Goal: Task Accomplishment & Management: Use online tool/utility

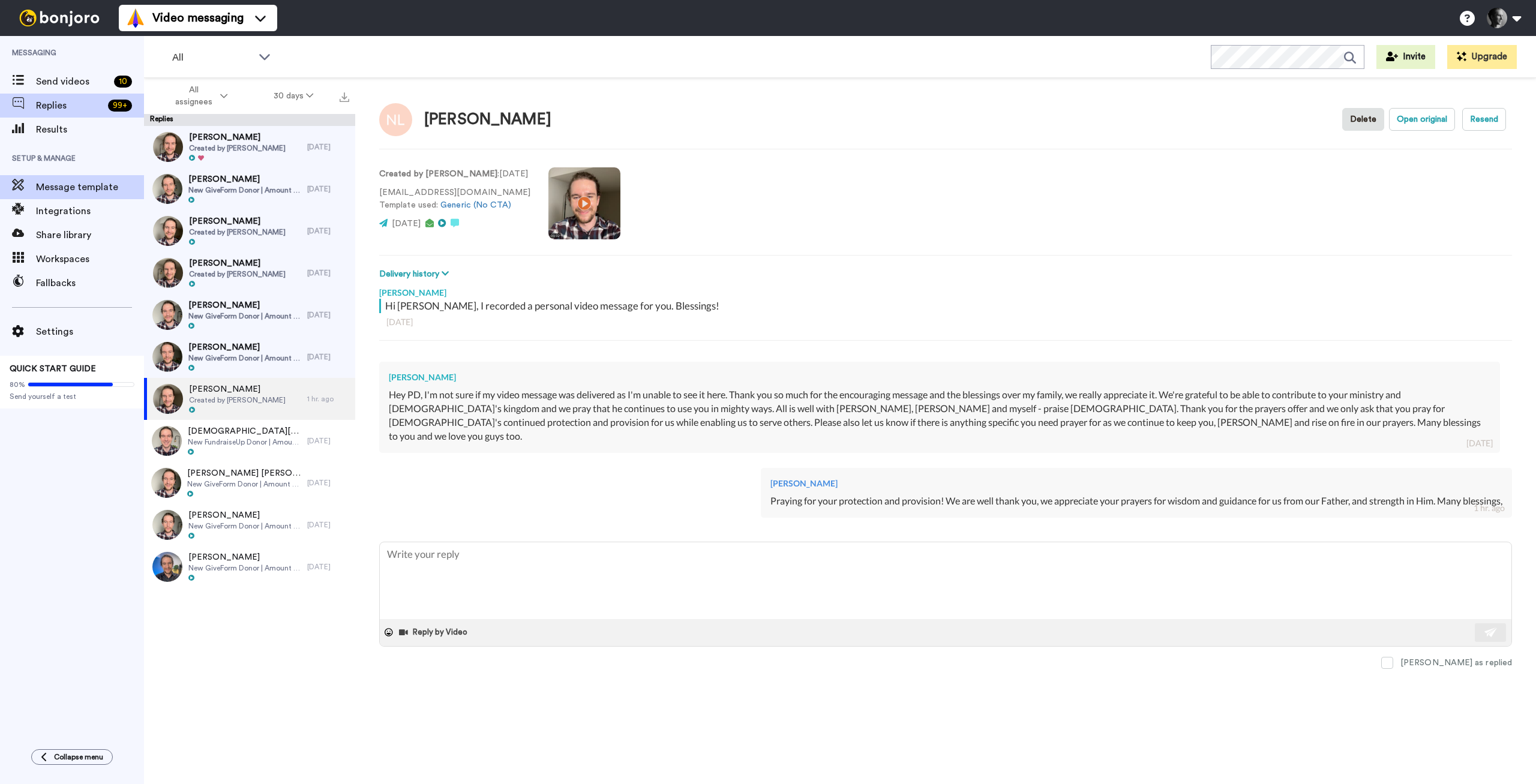
type textarea "x"
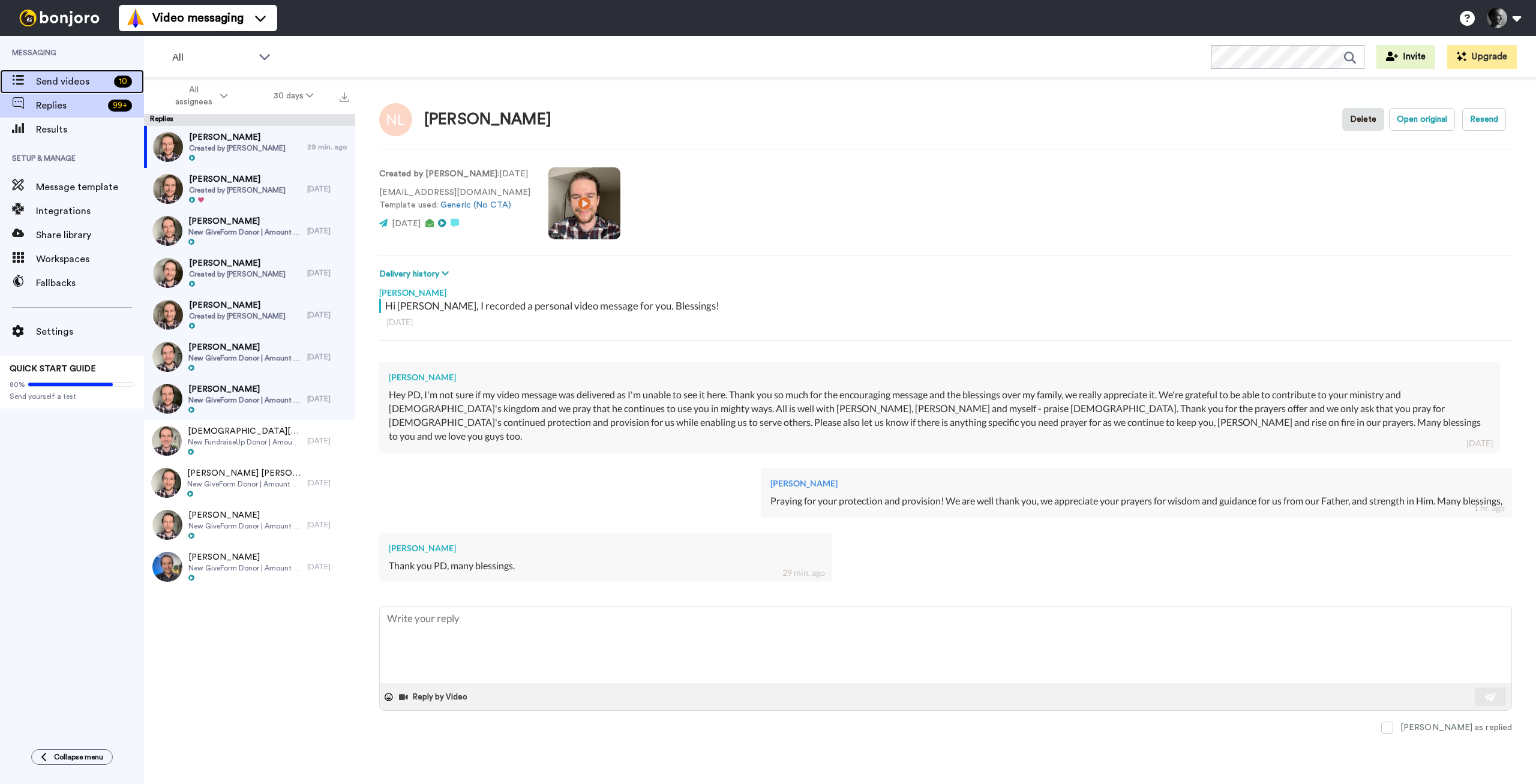
click at [49, 89] on div "Send videos 10" at bounding box center [72, 82] width 144 height 24
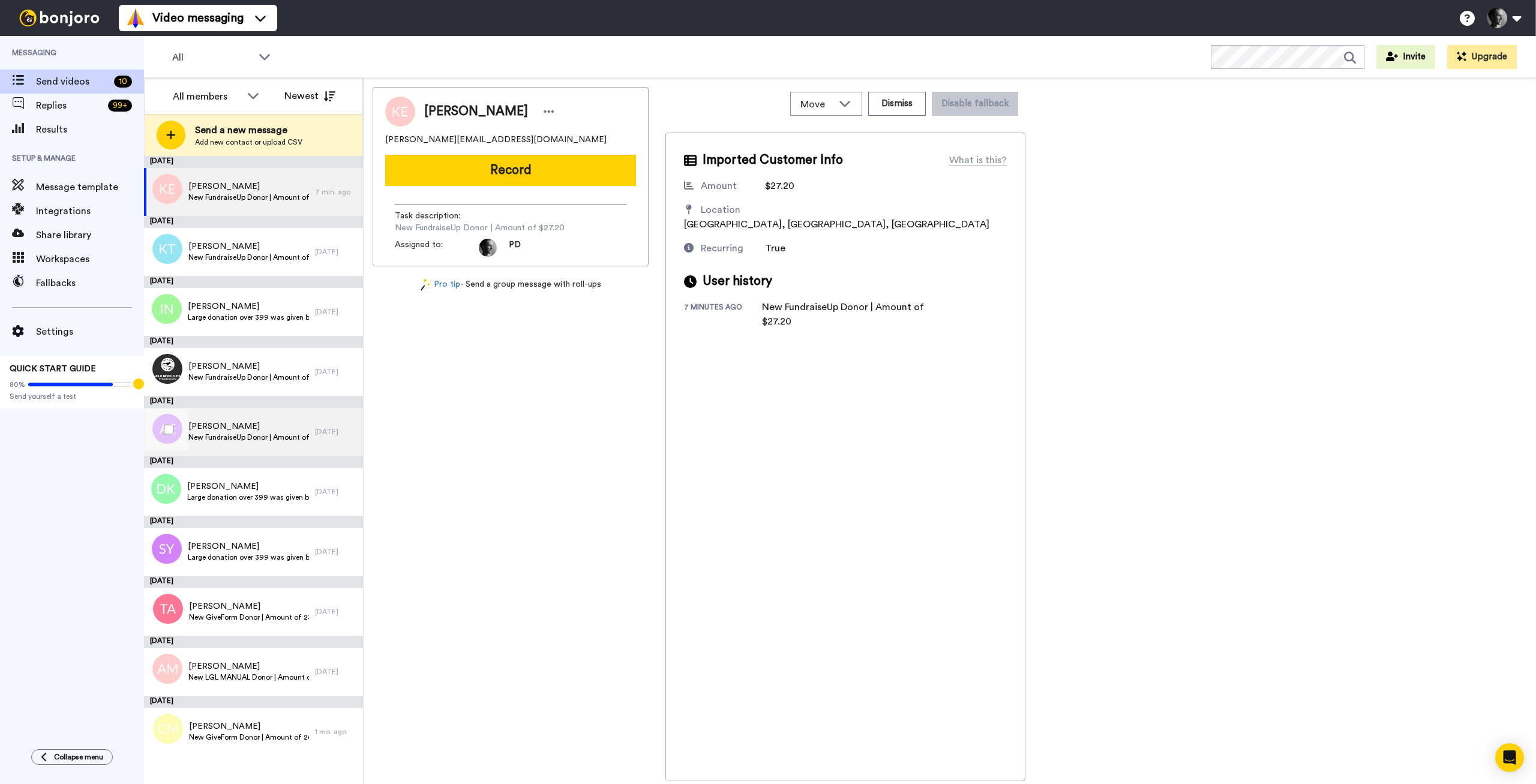
click at [248, 446] on div "[PERSON_NAME] New FundraiseUp Donor | Amount of $54.10" at bounding box center [229, 431] width 171 height 48
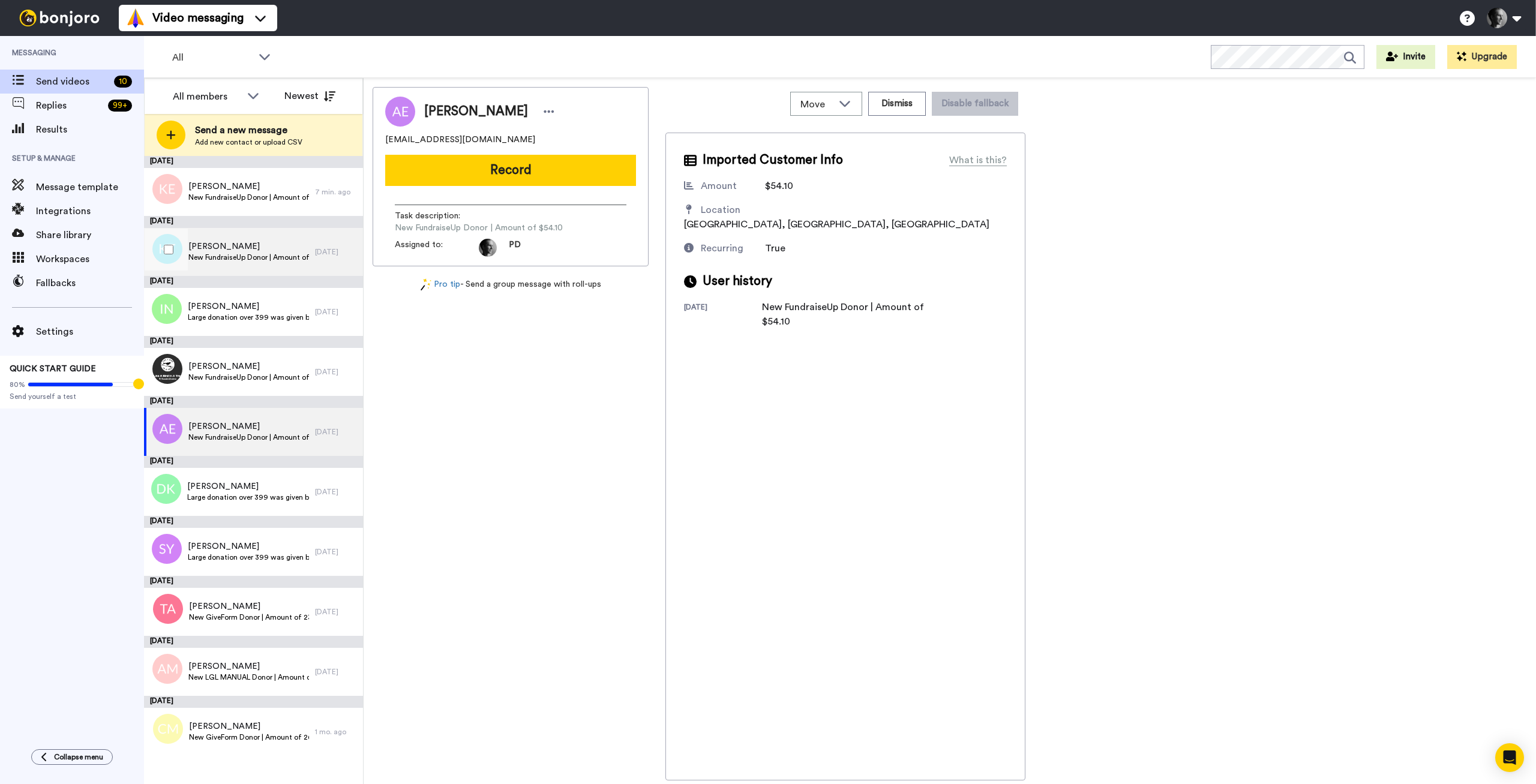
click at [234, 246] on span "[PERSON_NAME]" at bounding box center [248, 246] width 121 height 12
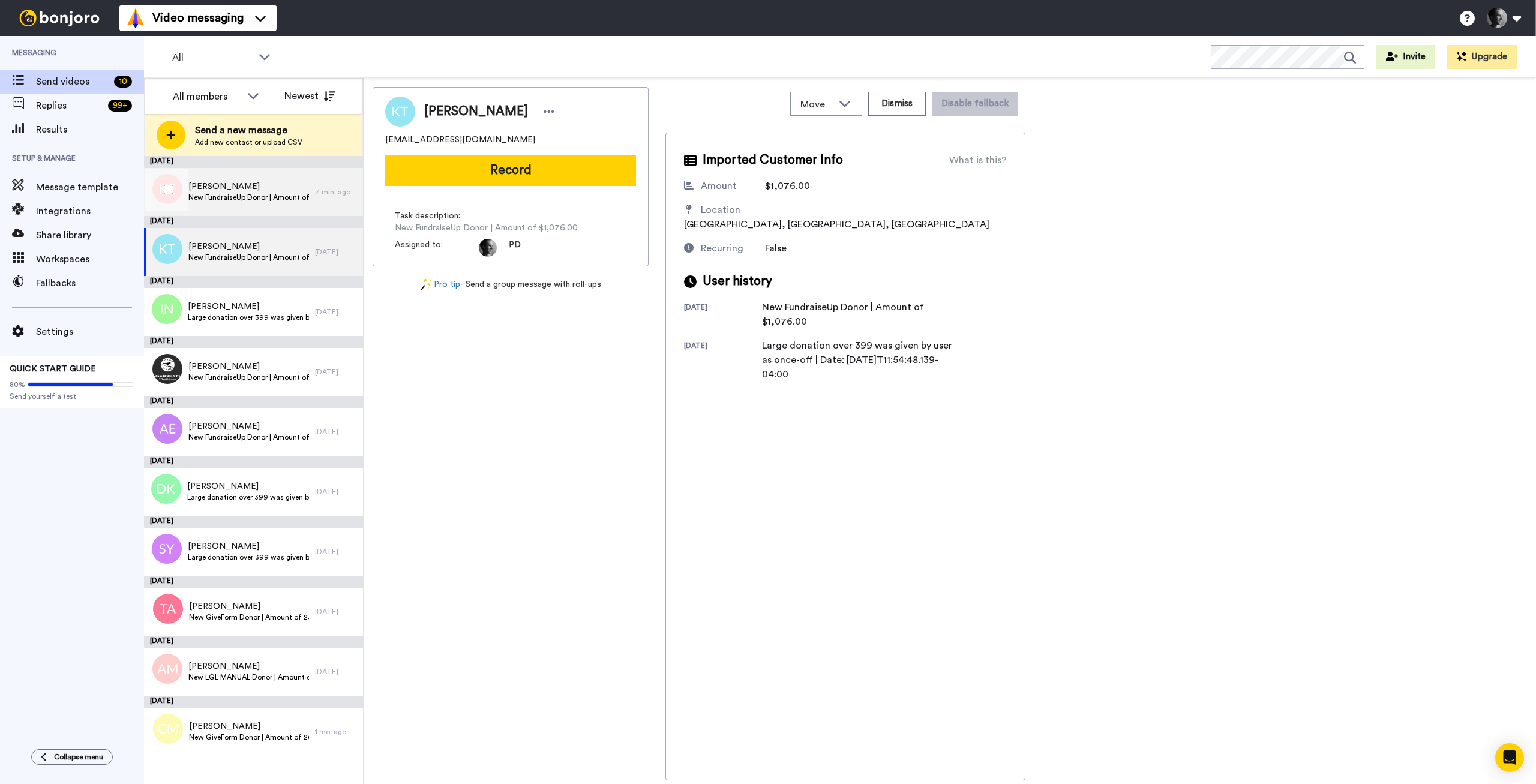
click at [231, 181] on span "[PERSON_NAME]" at bounding box center [248, 186] width 121 height 12
click at [240, 259] on span "New FundraiseUp Donor | Amount of $1,076.00" at bounding box center [248, 257] width 121 height 10
click at [230, 199] on span "New FundraiseUp Donor | Amount of $27.20" at bounding box center [248, 197] width 121 height 10
click at [233, 244] on span "[PERSON_NAME]" at bounding box center [248, 246] width 121 height 12
